Goal: Find specific page/section: Find specific page/section

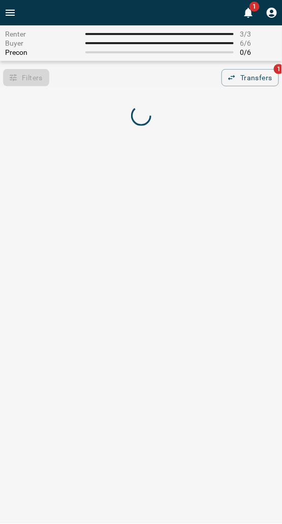
click at [161, 85] on div "Filters 0 Transfers 1" at bounding box center [141, 77] width 282 height 17
click at [103, 77] on div "Filters 0 Transfers 1" at bounding box center [141, 77] width 282 height 17
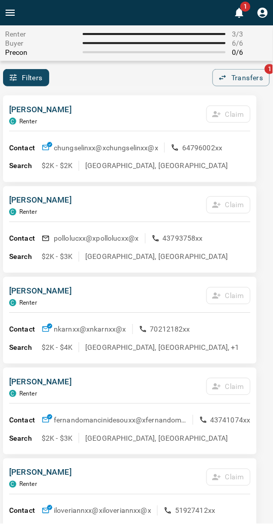
click at [104, 70] on div "Filters 0 Transfers 1" at bounding box center [136, 77] width 273 height 17
click at [117, 124] on div "[PERSON_NAME] C Renter Claim" at bounding box center [130, 117] width 242 height 27
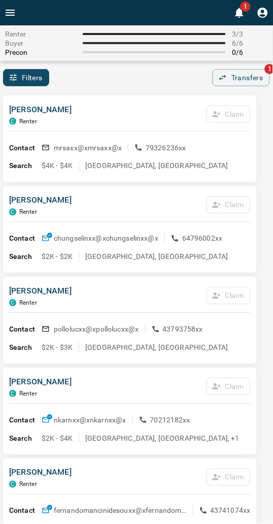
click at [119, 110] on div "[PERSON_NAME] C Renter Claim" at bounding box center [130, 117] width 242 height 27
click at [57, 80] on div "Filters 0 Transfers 1" at bounding box center [136, 77] width 273 height 17
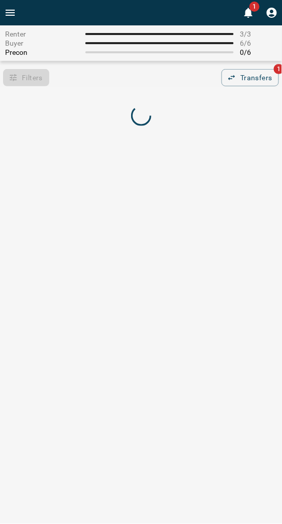
click at [134, 75] on div "Filters 0 Transfers 1" at bounding box center [141, 77] width 282 height 17
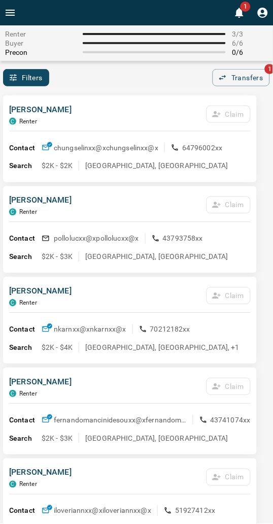
click at [173, 79] on div "Filters 0 Transfers 1" at bounding box center [136, 77] width 273 height 17
